Goal: Check status: Check status

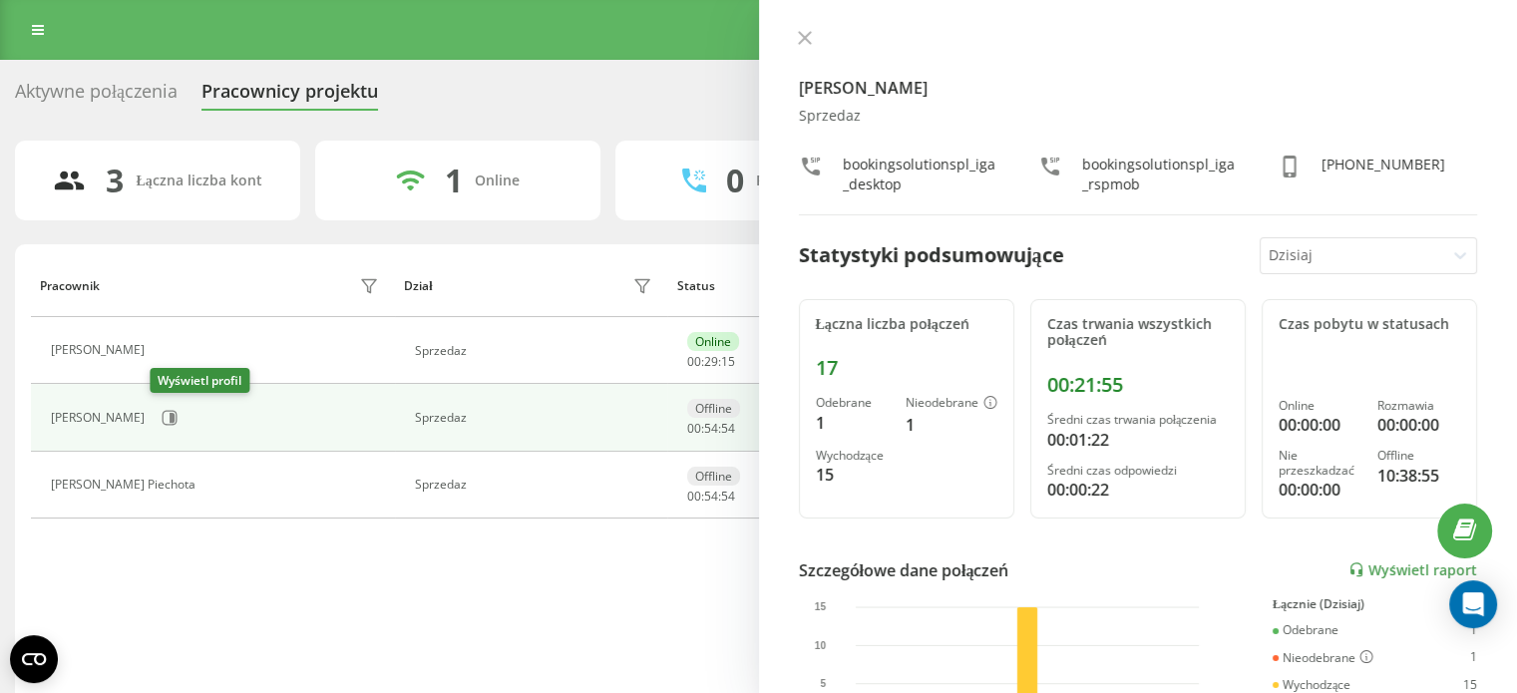
click at [170, 417] on icon at bounding box center [172, 418] width 5 height 10
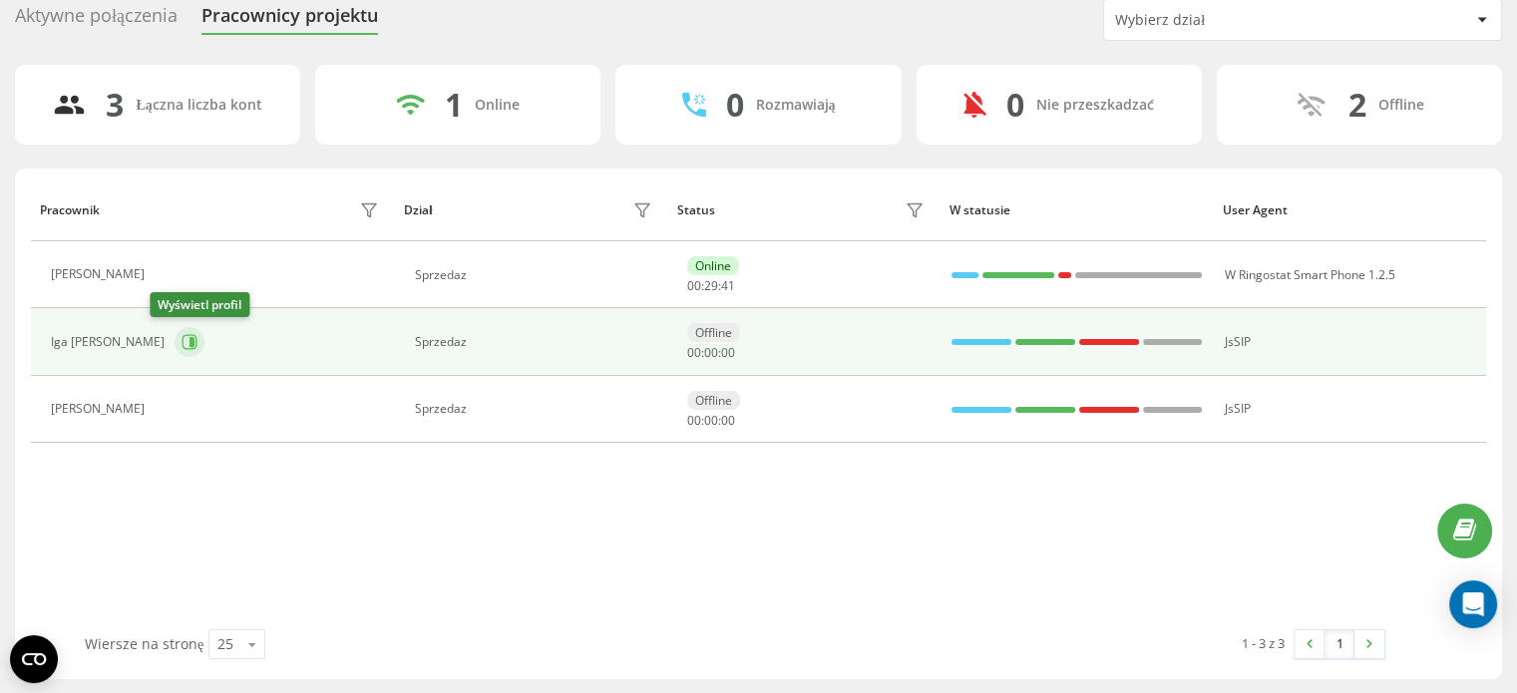
click at [189, 346] on icon at bounding box center [191, 342] width 5 height 10
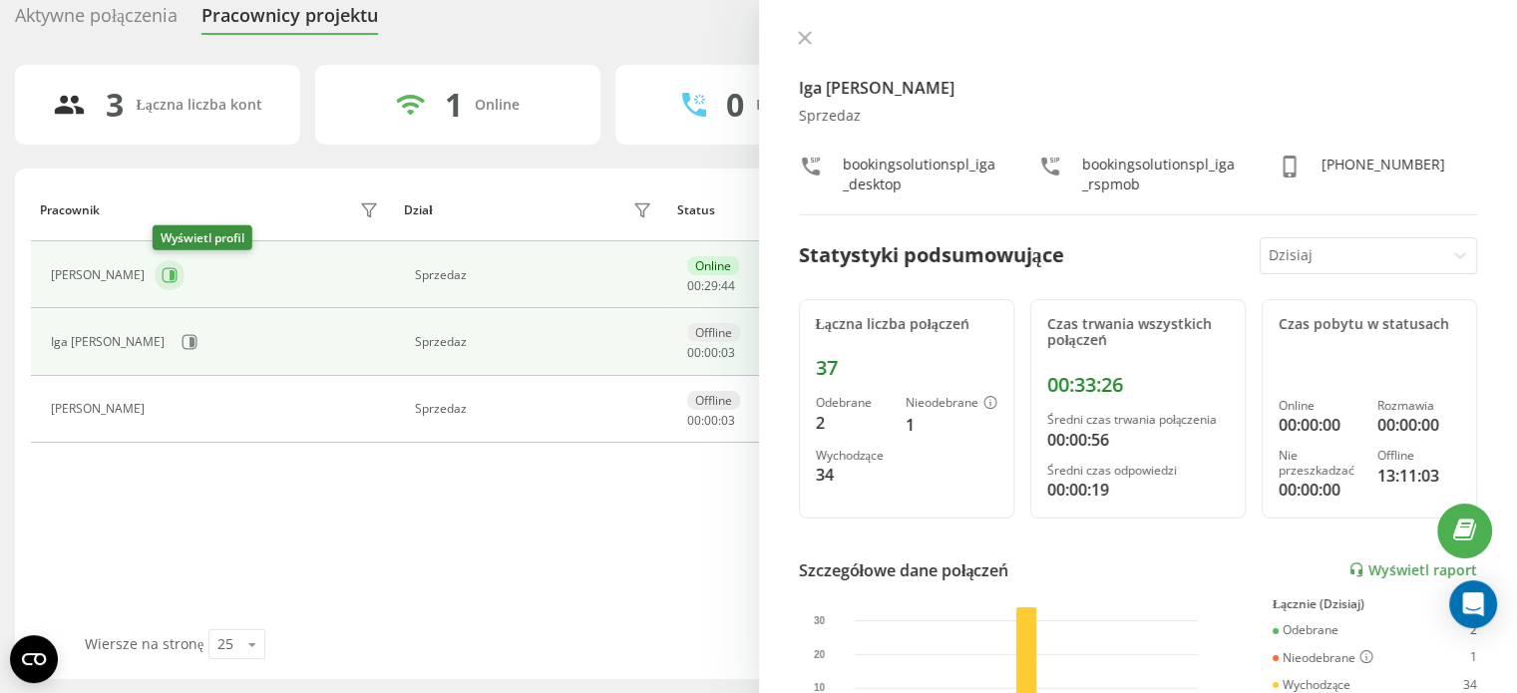
click at [172, 267] on icon at bounding box center [170, 275] width 16 height 16
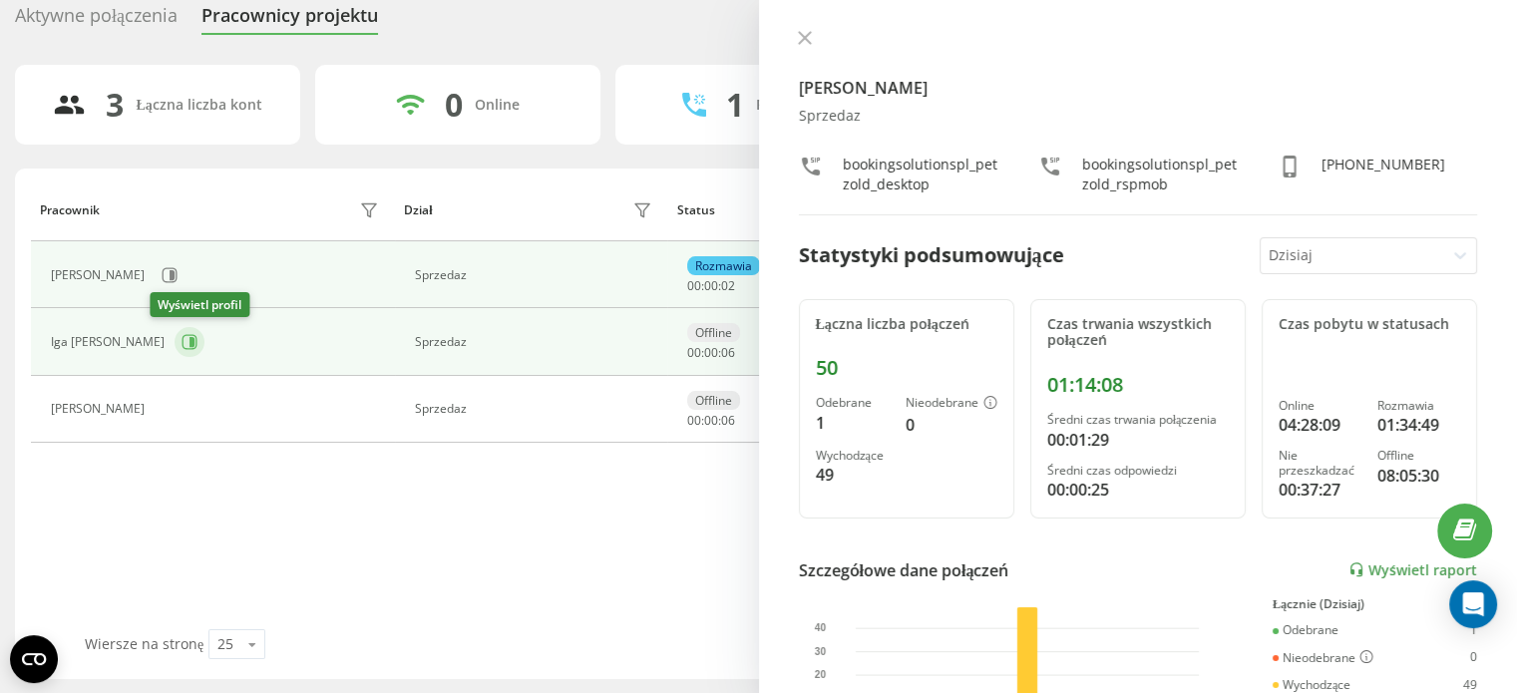
click at [189, 342] on icon at bounding box center [191, 342] width 5 height 10
